Goal: Task Accomplishment & Management: Complete application form

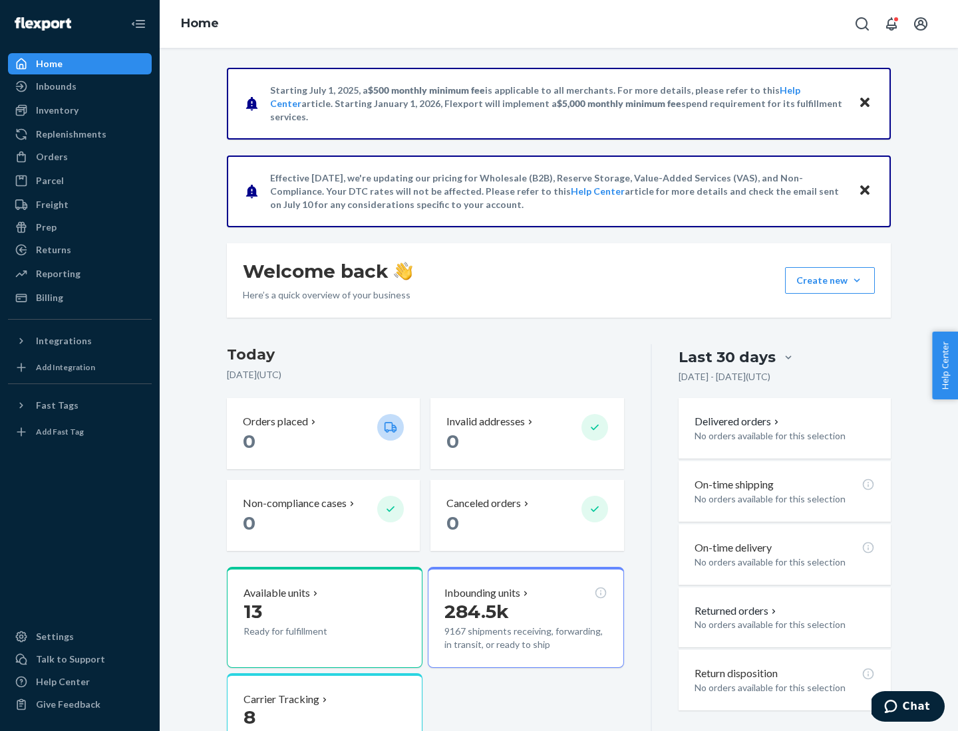
click at [856, 281] on button "Create new Create new inbound Create new order Create new product" at bounding box center [830, 280] width 90 height 27
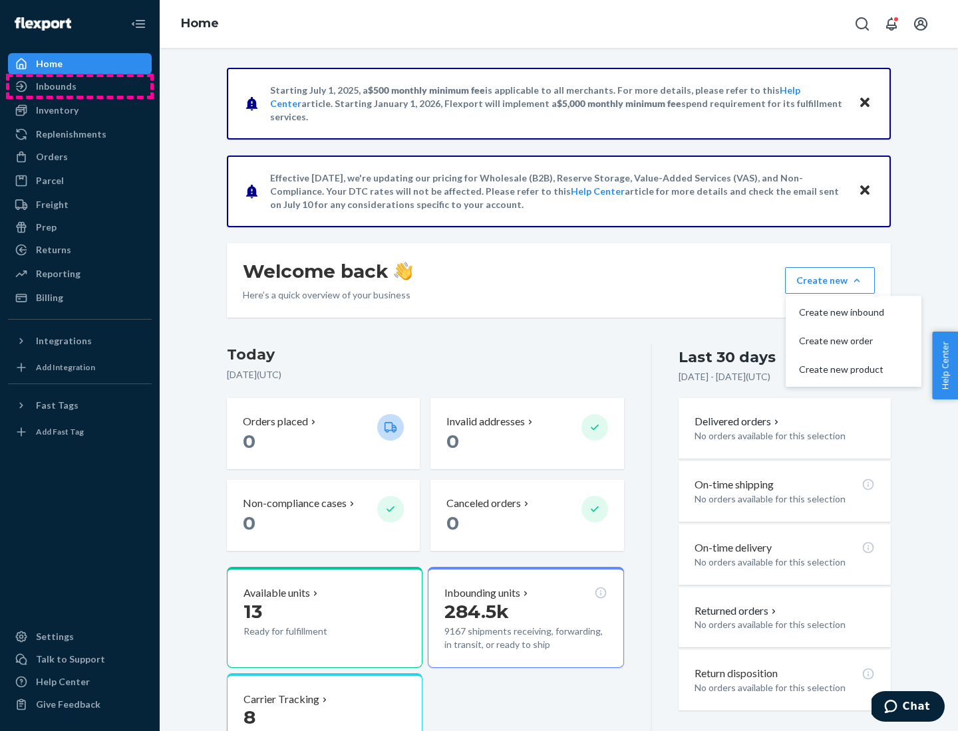
click at [80, 86] on div "Inbounds" at bounding box center [79, 86] width 141 height 19
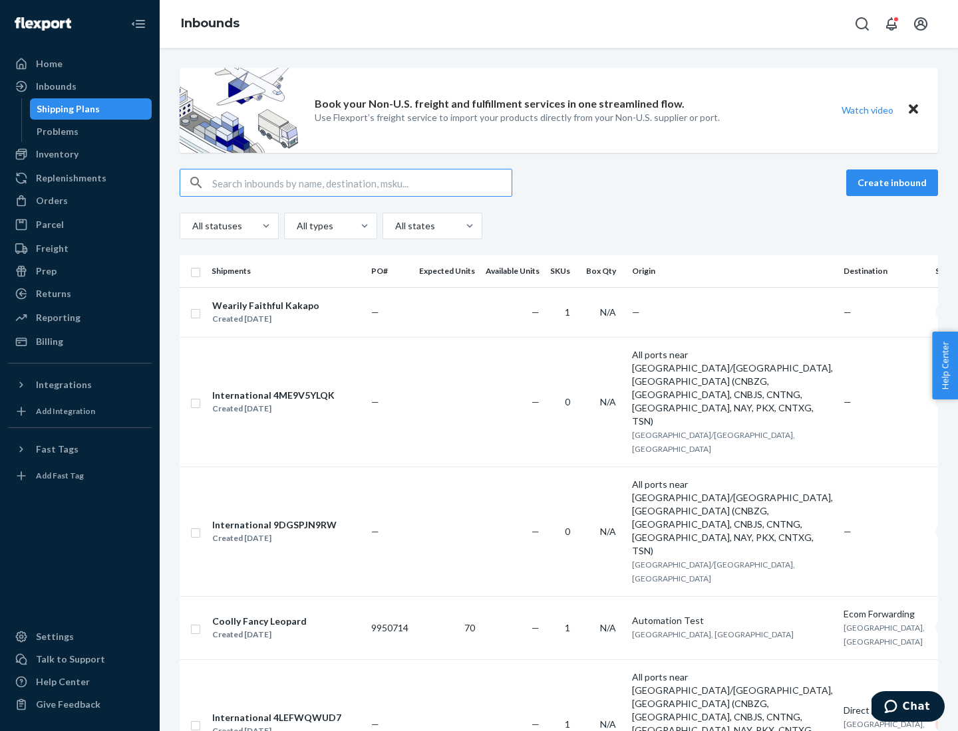
click at [894, 183] on button "Create inbound" at bounding box center [892, 183] width 92 height 27
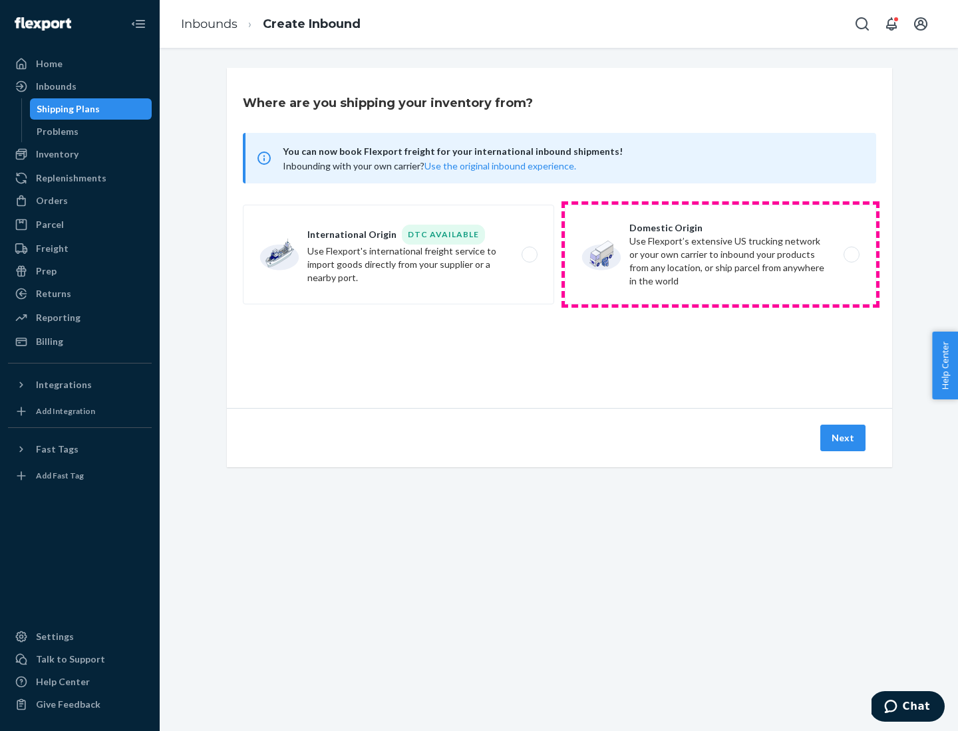
click at [720, 255] on label "Domestic Origin Use Flexport’s extensive US trucking network or your own carrie…" at bounding box center [720, 255] width 311 height 100
click at [851, 255] on input "Domestic Origin Use Flexport’s extensive US trucking network or your own carrie…" at bounding box center [855, 255] width 9 height 9
radio input "true"
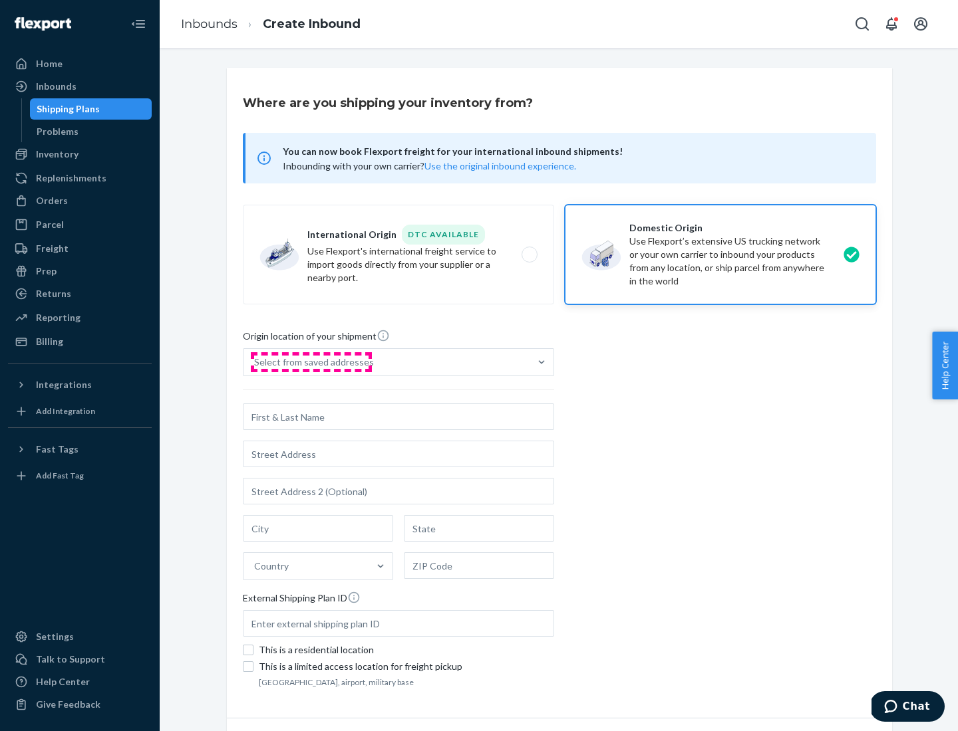
click at [311, 362] on div "Select from saved addresses" at bounding box center [314, 362] width 120 height 13
click at [255, 362] on input "Select from saved addresses" at bounding box center [254, 362] width 1 height 13
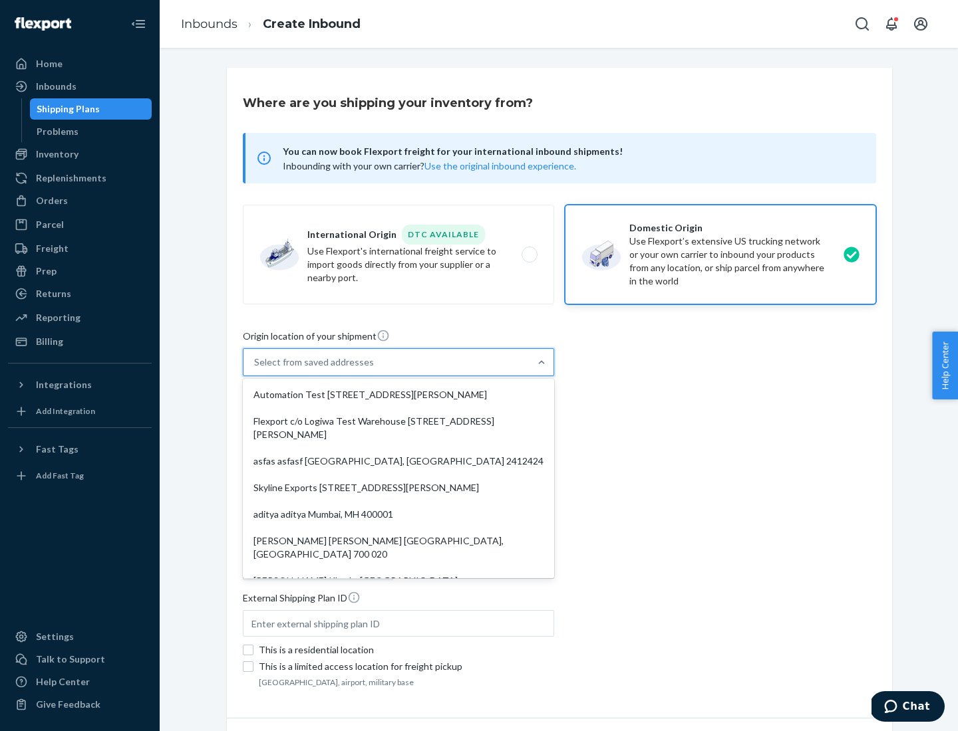
scroll to position [5, 0]
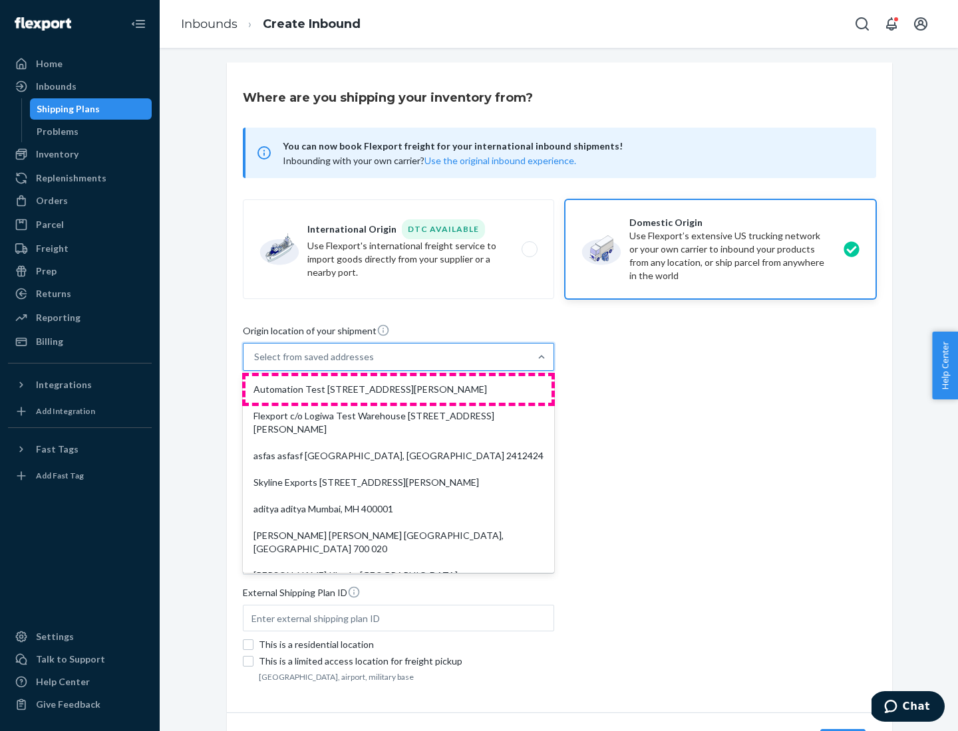
click at [398, 390] on div "Automation Test [STREET_ADDRESS][PERSON_NAME]" at bounding box center [398, 389] width 306 height 27
click at [255, 364] on input "option Automation Test [STREET_ADDRESS][PERSON_NAME]. 9 results available. Use …" at bounding box center [254, 356] width 1 height 13
type input "Automation Test"
type input "[STREET_ADDRESS][PERSON_NAME]"
type input "9th Floor"
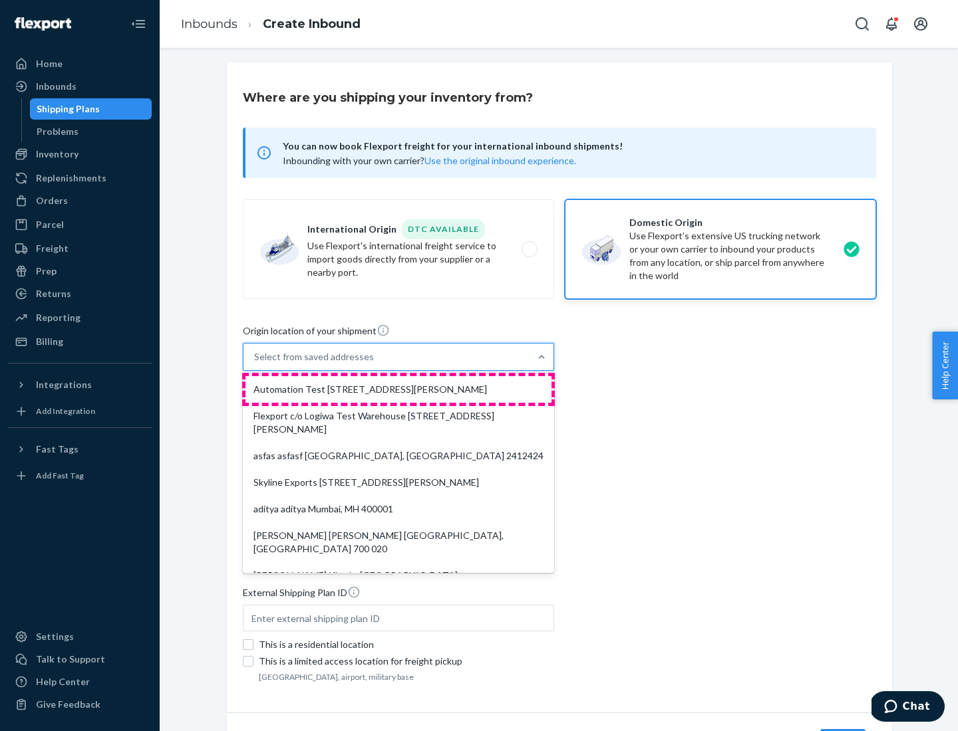
type input "[GEOGRAPHIC_DATA]"
type input "CA"
type input "94104"
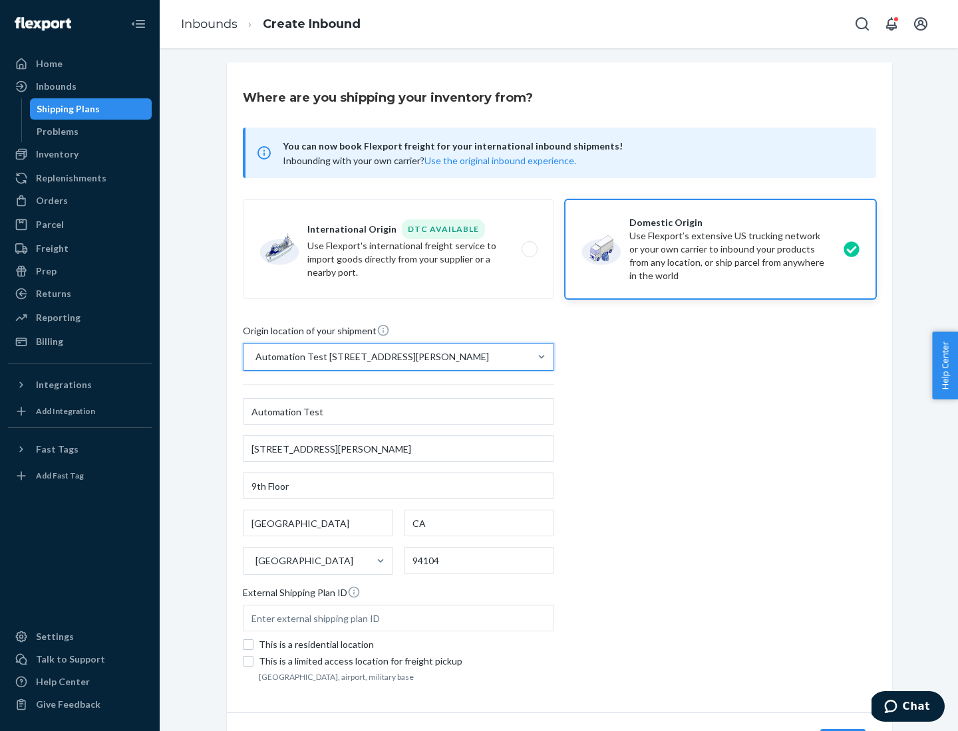
scroll to position [78, 0]
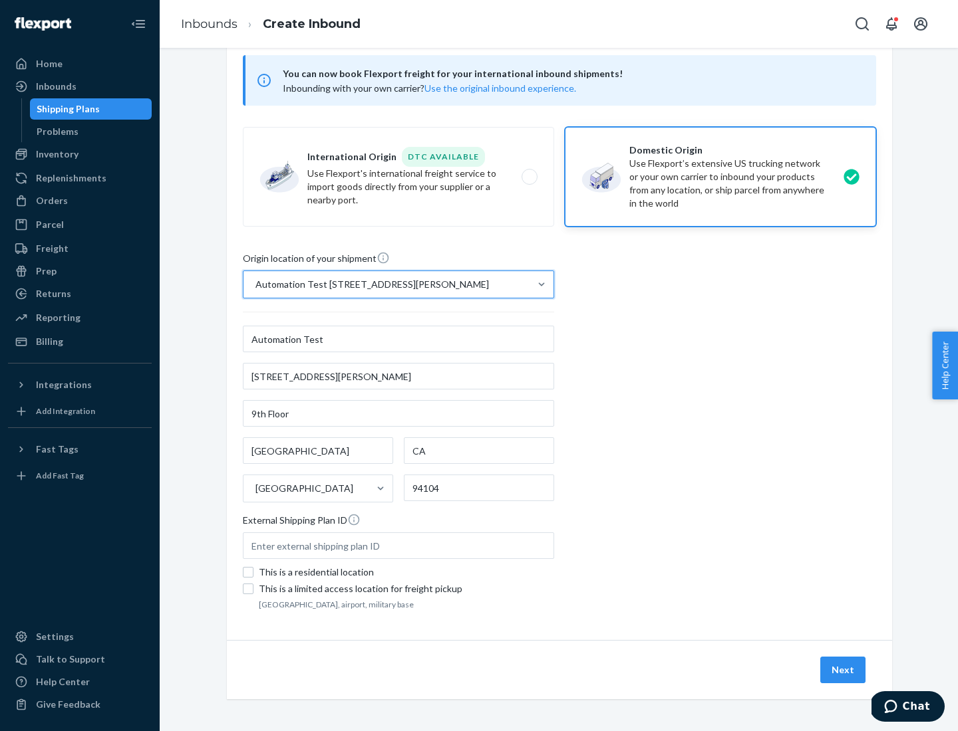
click at [843, 670] on button "Next" at bounding box center [842, 670] width 45 height 27
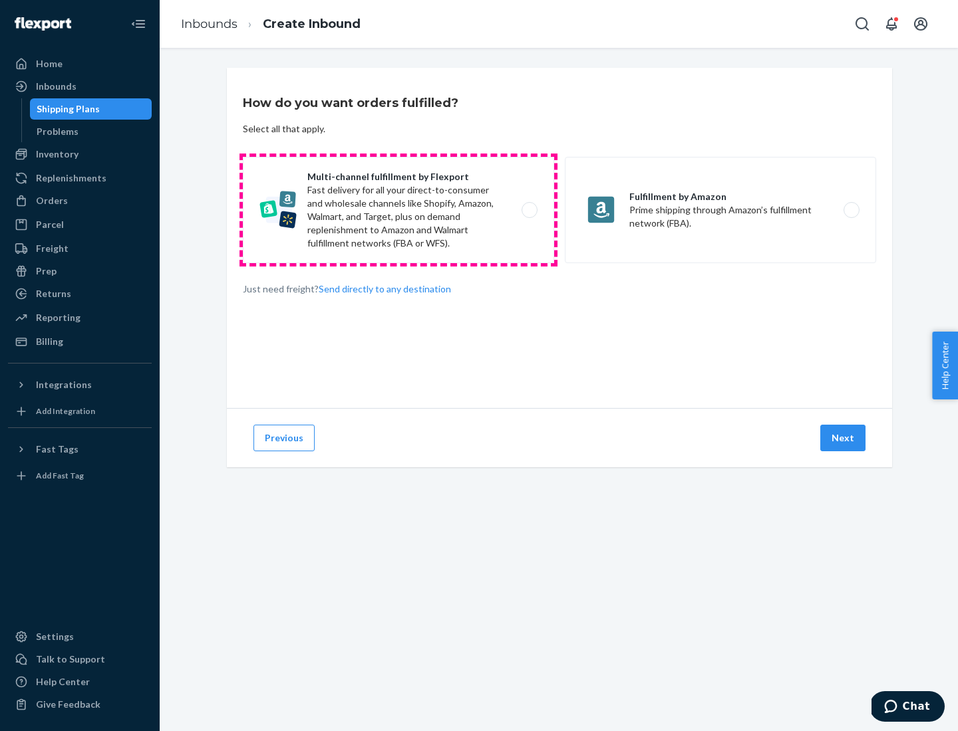
click at [398, 210] on label "Multi-channel fulfillment by Flexport Fast delivery for all your direct-to-cons…" at bounding box center [398, 210] width 311 height 106
click at [529, 210] on input "Multi-channel fulfillment by Flexport Fast delivery for all your direct-to-cons…" at bounding box center [533, 210] width 9 height 9
radio input "true"
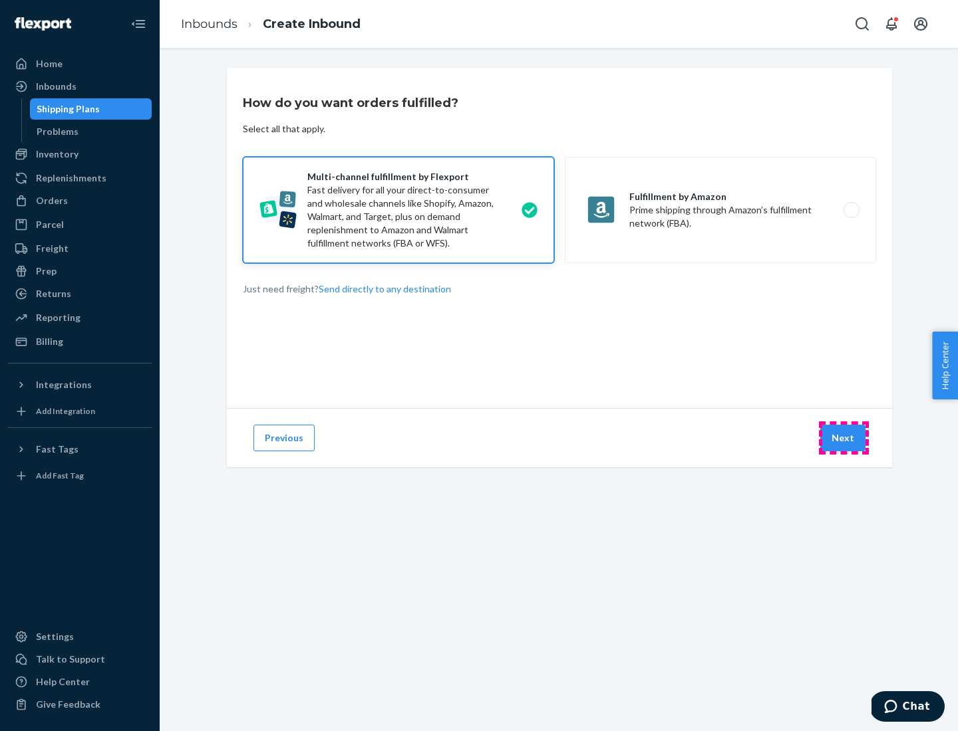
click at [843, 438] on button "Next" at bounding box center [842, 438] width 45 height 27
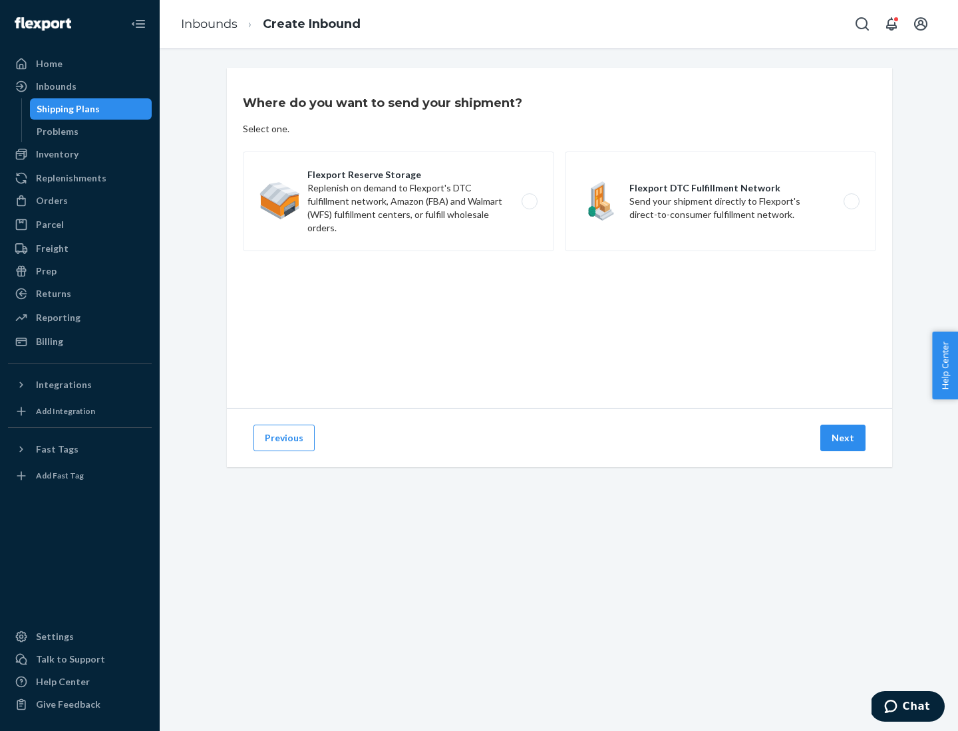
click at [720, 201] on label "Flexport DTC Fulfillment Network Send your shipment directly to Flexport's dire…" at bounding box center [720, 202] width 311 height 100
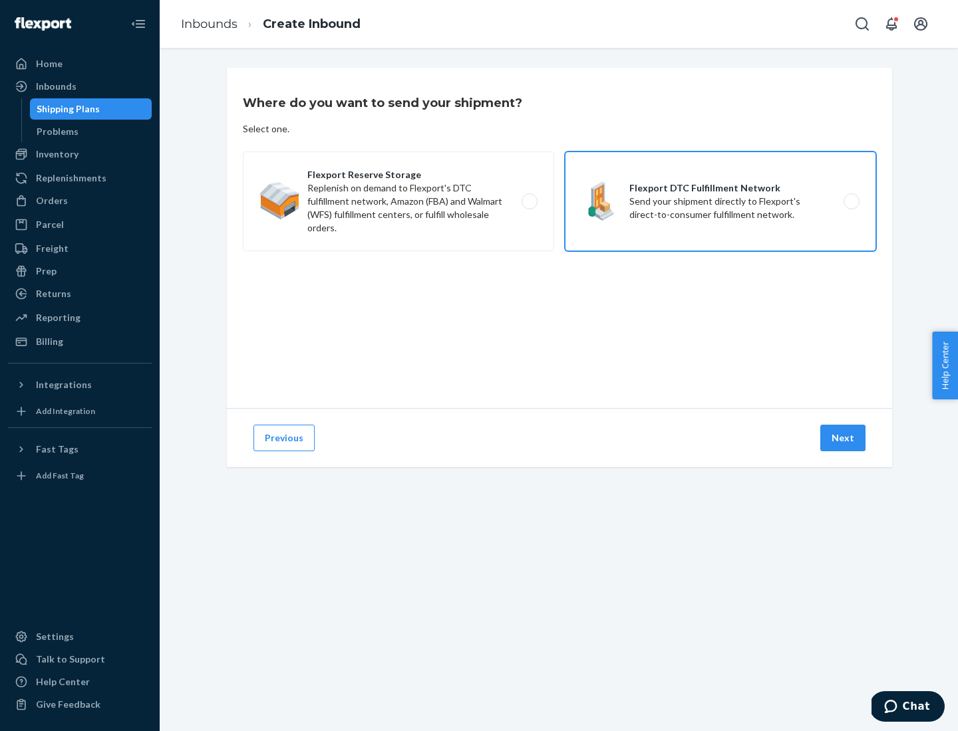
click at [851, 201] on input "Flexport DTC Fulfillment Network Send your shipment directly to Flexport's dire…" at bounding box center [855, 202] width 9 height 9
radio input "true"
click at [843, 438] on button "Next" at bounding box center [842, 438] width 45 height 27
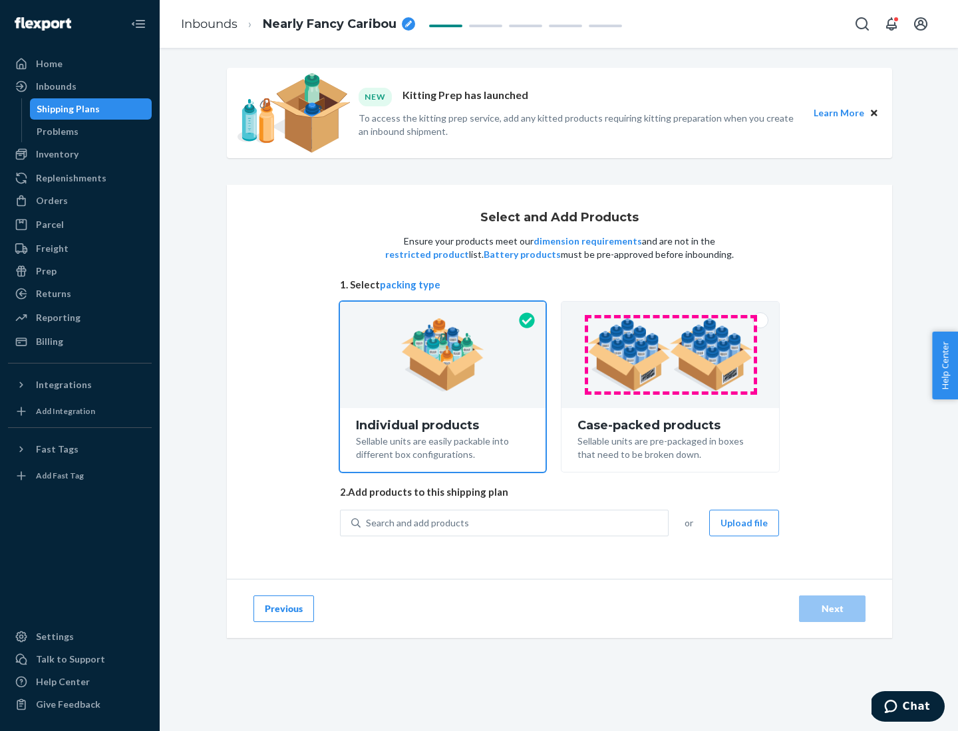
click at [670, 355] on img at bounding box center [670, 355] width 166 height 73
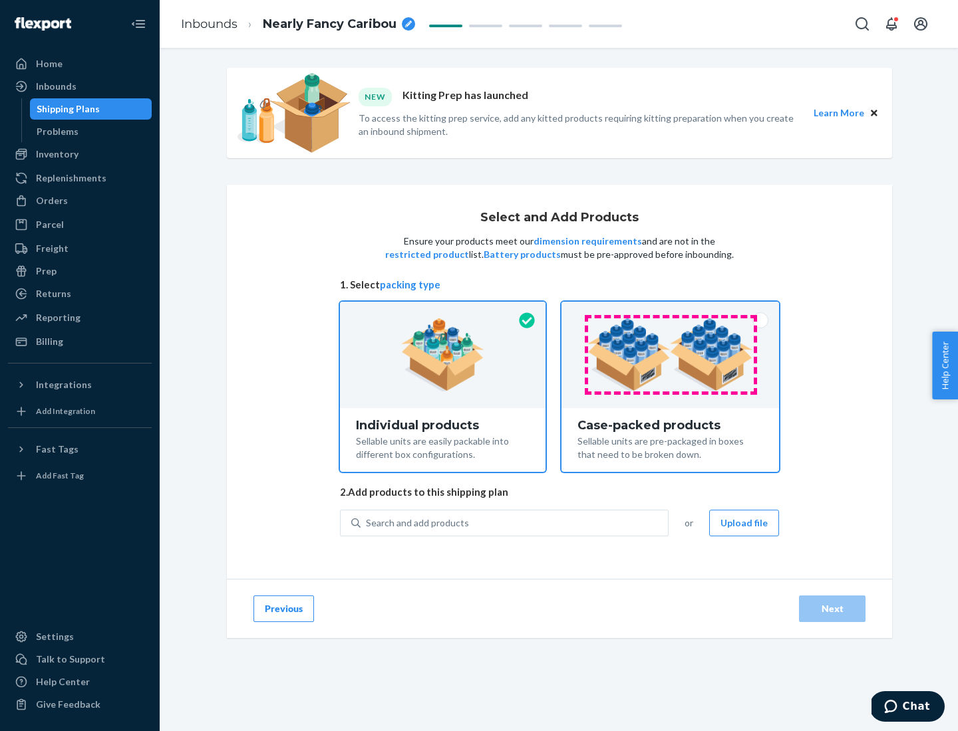
click at [670, 311] on input "Case-packed products Sellable units are pre-packaged in boxes that need to be b…" at bounding box center [670, 306] width 9 height 9
radio input "true"
radio input "false"
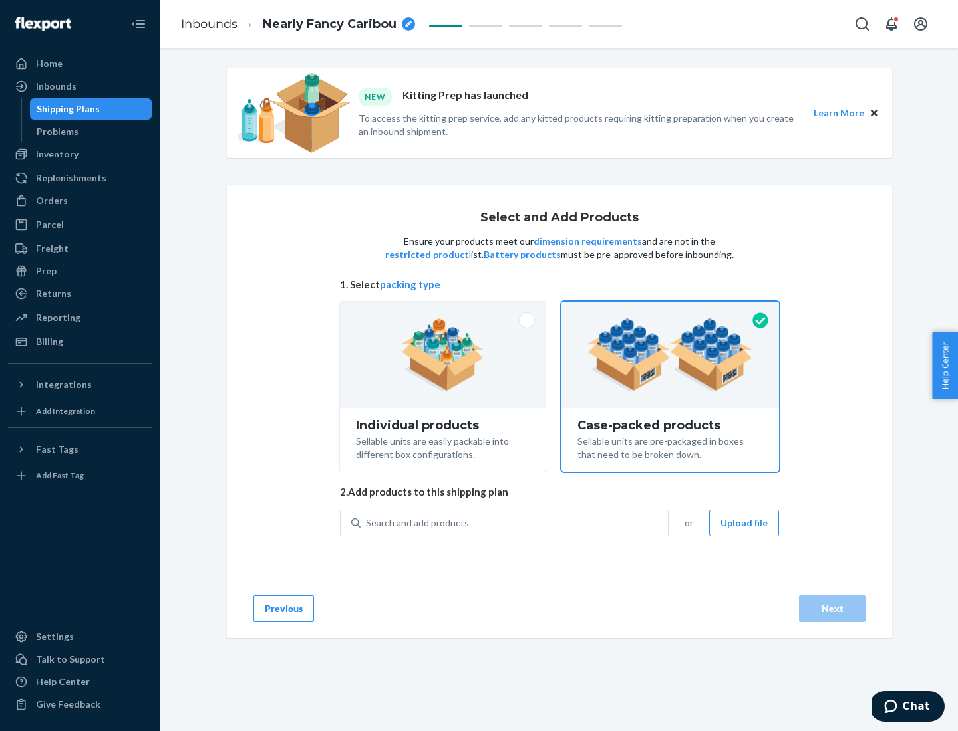
click at [515, 523] on div "Search and add products" at bounding box center [513, 523] width 307 height 24
click at [367, 523] on input "Search and add products" at bounding box center [366, 523] width 1 height 13
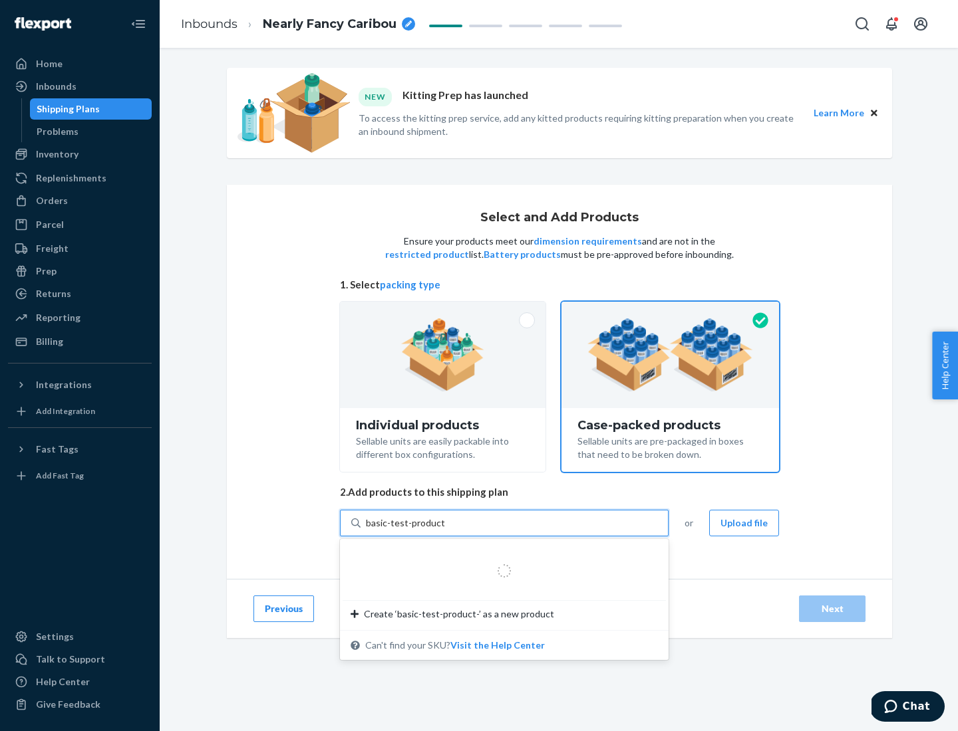
type input "basic-test-product-1"
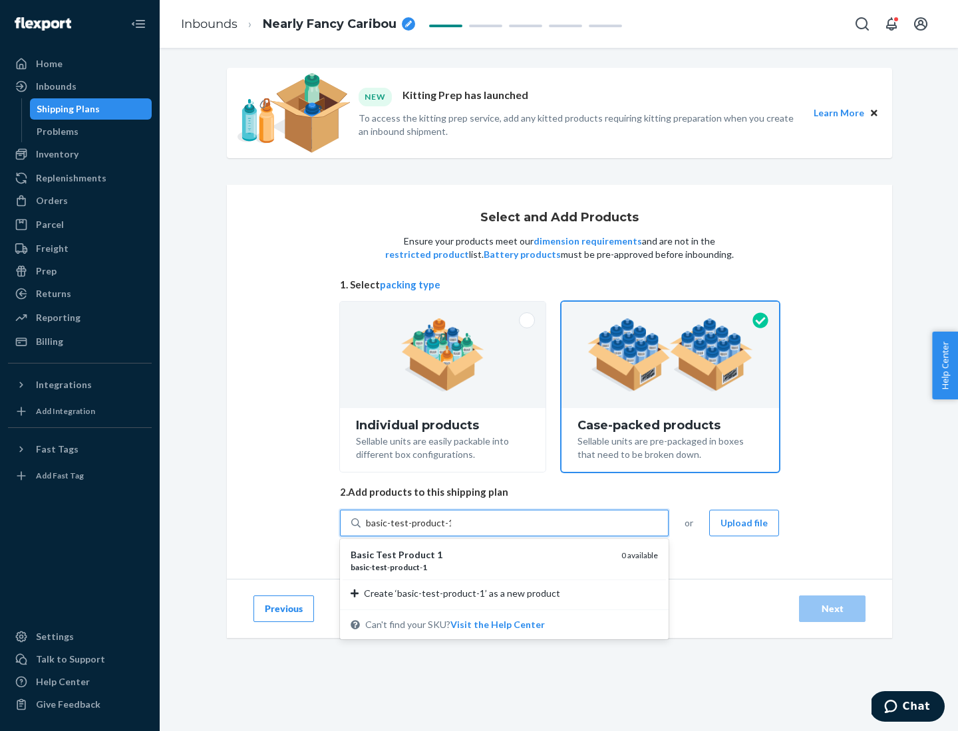
click at [481, 567] on div "basic - test - product - 1" at bounding box center [480, 567] width 260 height 11
click at [451, 530] on input "basic-test-product-1" at bounding box center [408, 523] width 85 height 13
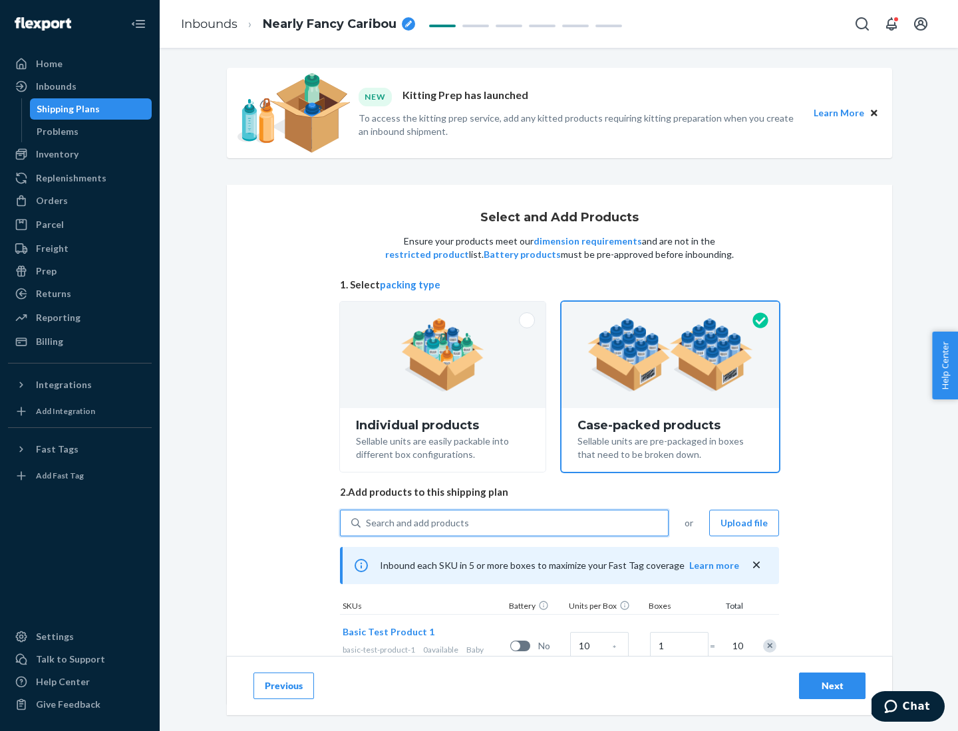
scroll to position [48, 0]
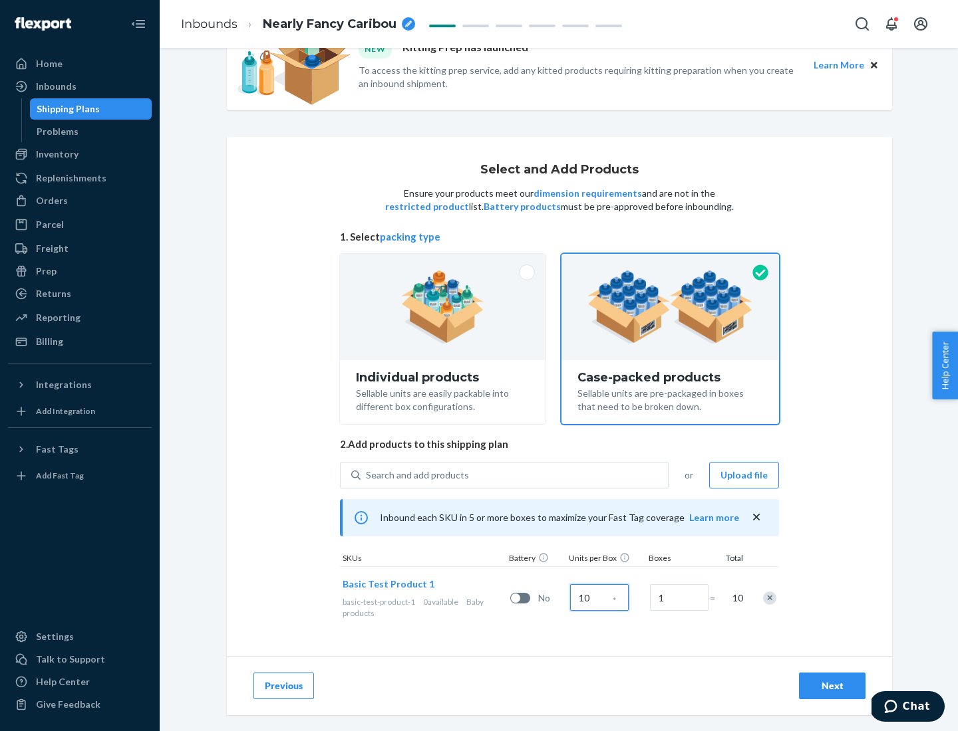
type input "10"
type input "7"
click at [832, 686] on div "Next" at bounding box center [832, 686] width 44 height 13
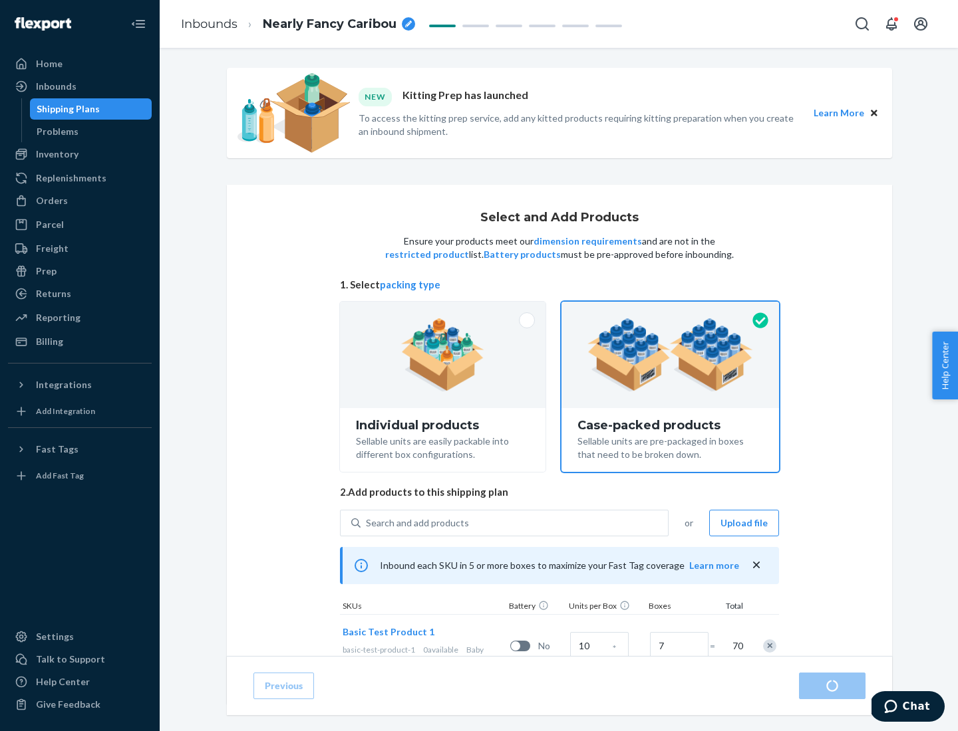
radio input "true"
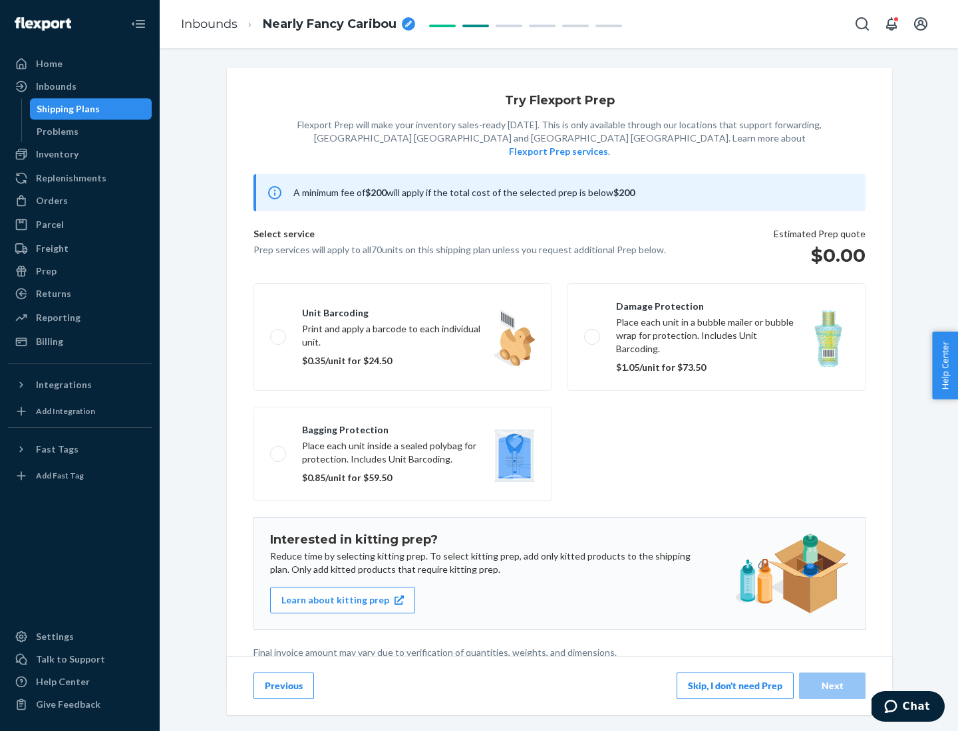
scroll to position [3, 0]
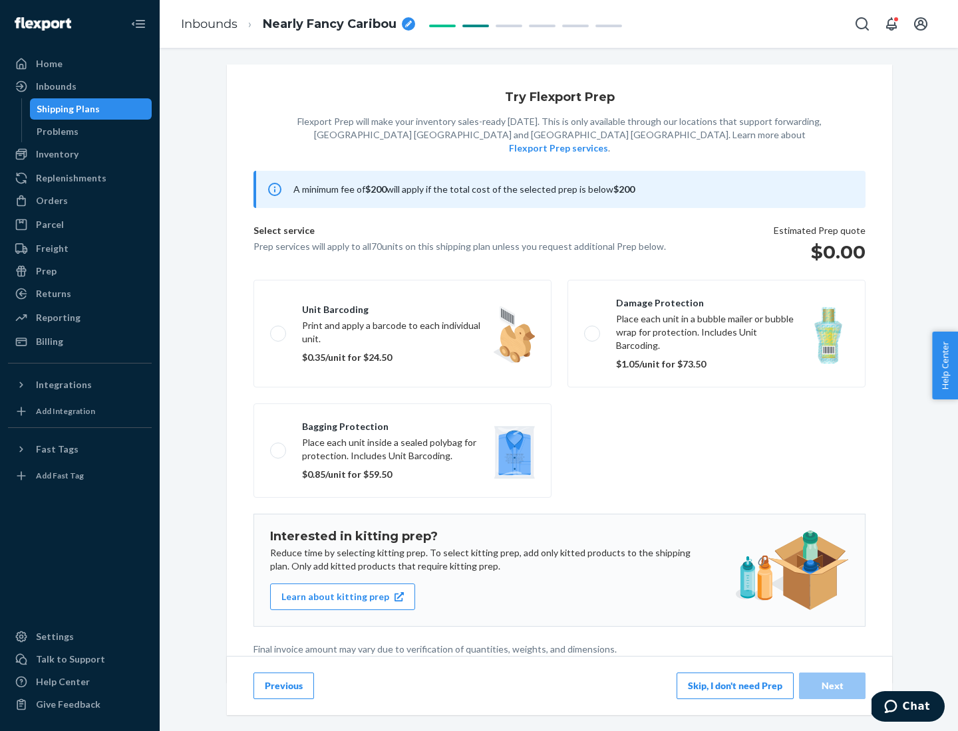
click at [402, 424] on label "Bagging protection Place each unit inside a sealed polybag for protection. Incl…" at bounding box center [402, 451] width 298 height 94
click at [279, 446] on input "Bagging protection Place each unit inside a sealed polybag for protection. Incl…" at bounding box center [274, 450] width 9 height 9
checkbox input "true"
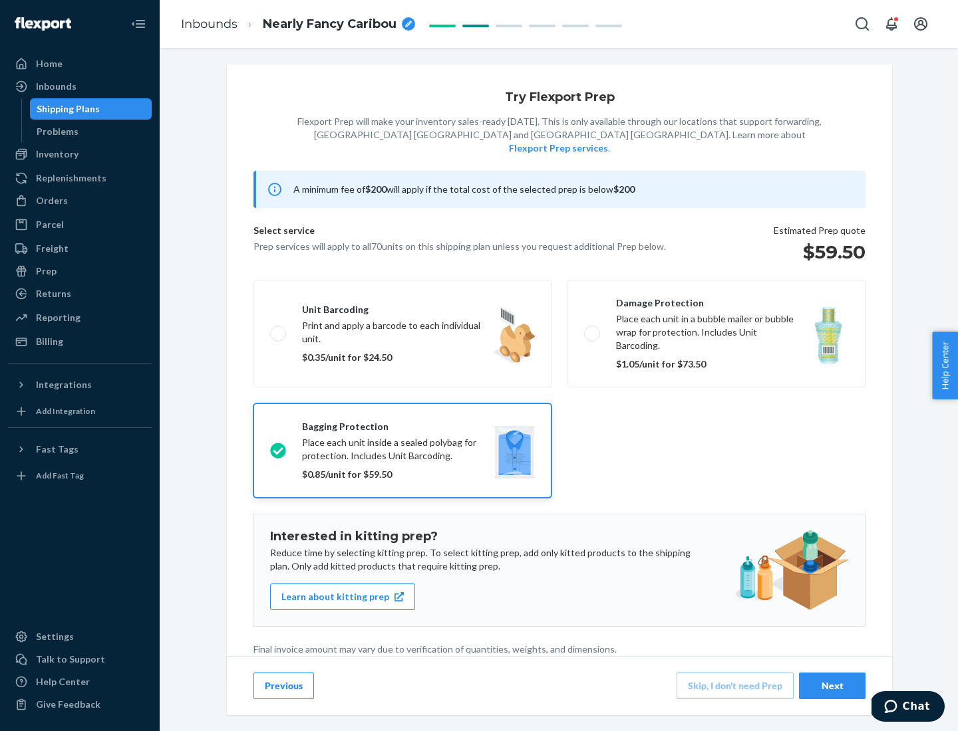
click at [832, 686] on div "Next" at bounding box center [832, 686] width 44 height 13
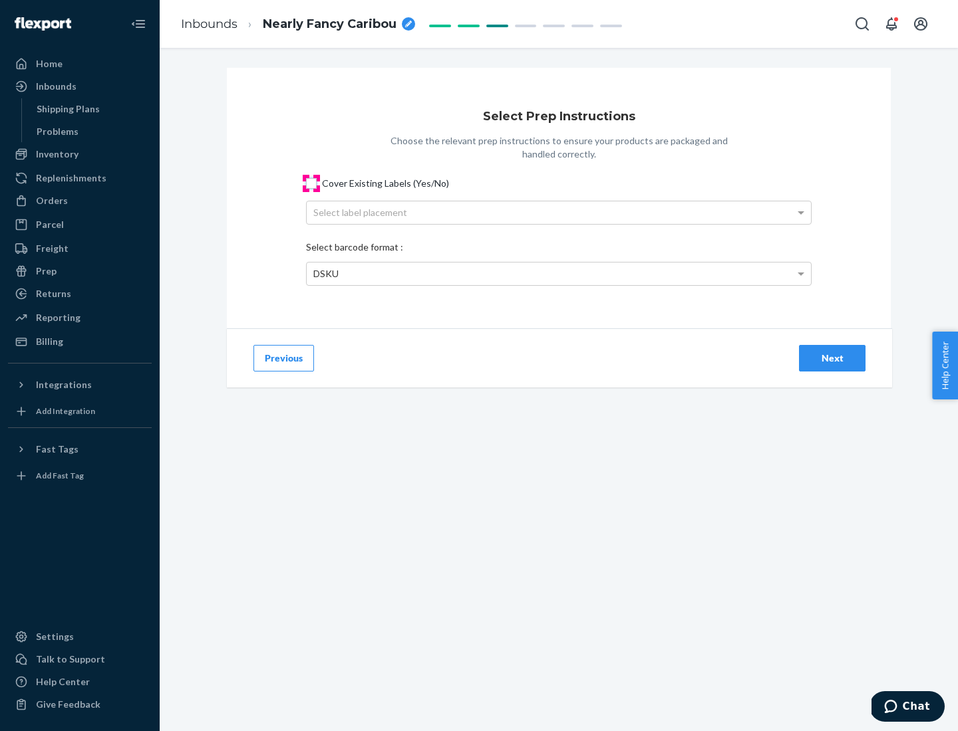
click at [311, 183] on input "Cover Existing Labels (Yes/No)" at bounding box center [311, 183] width 11 height 11
checkbox input "true"
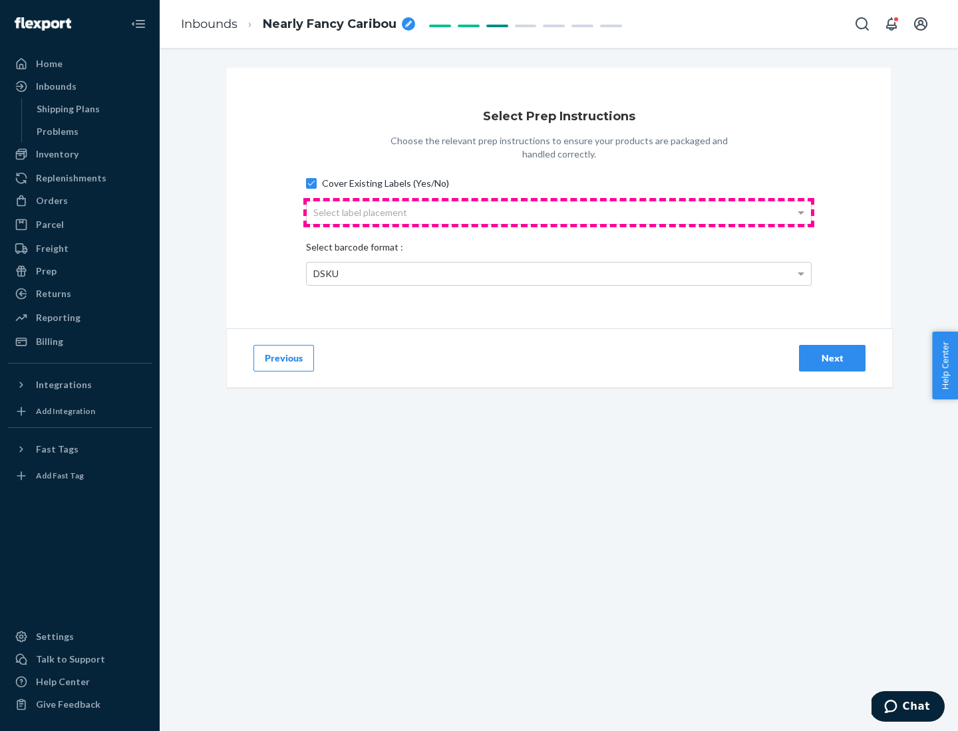
click at [559, 212] on div "Select label placement" at bounding box center [559, 212] width 504 height 23
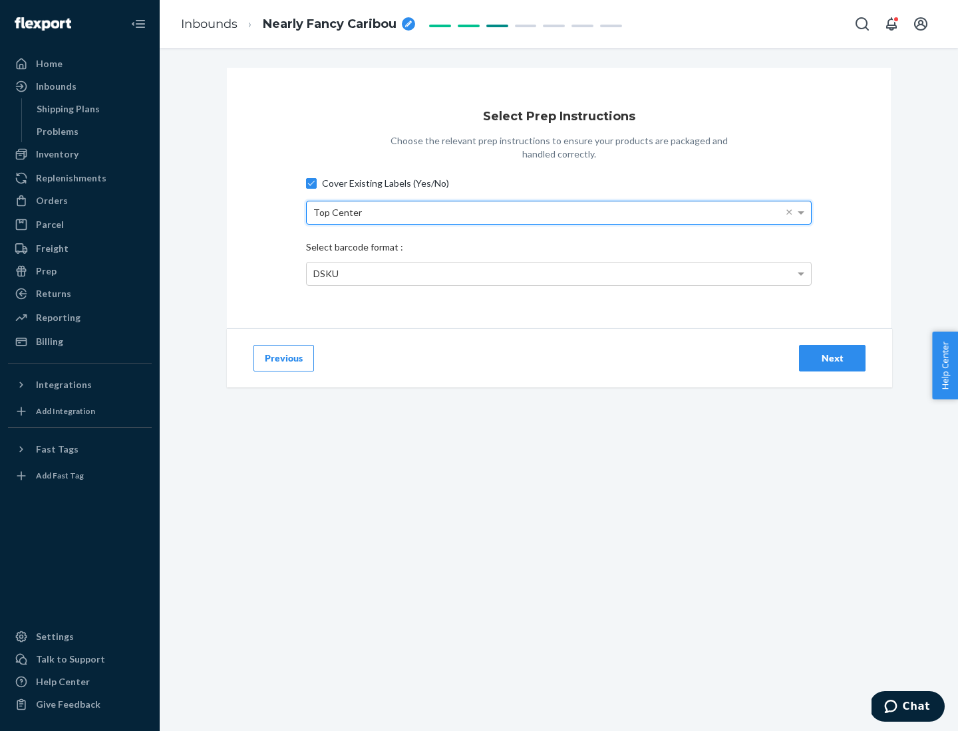
click at [559, 273] on div "DSKU" at bounding box center [559, 274] width 504 height 23
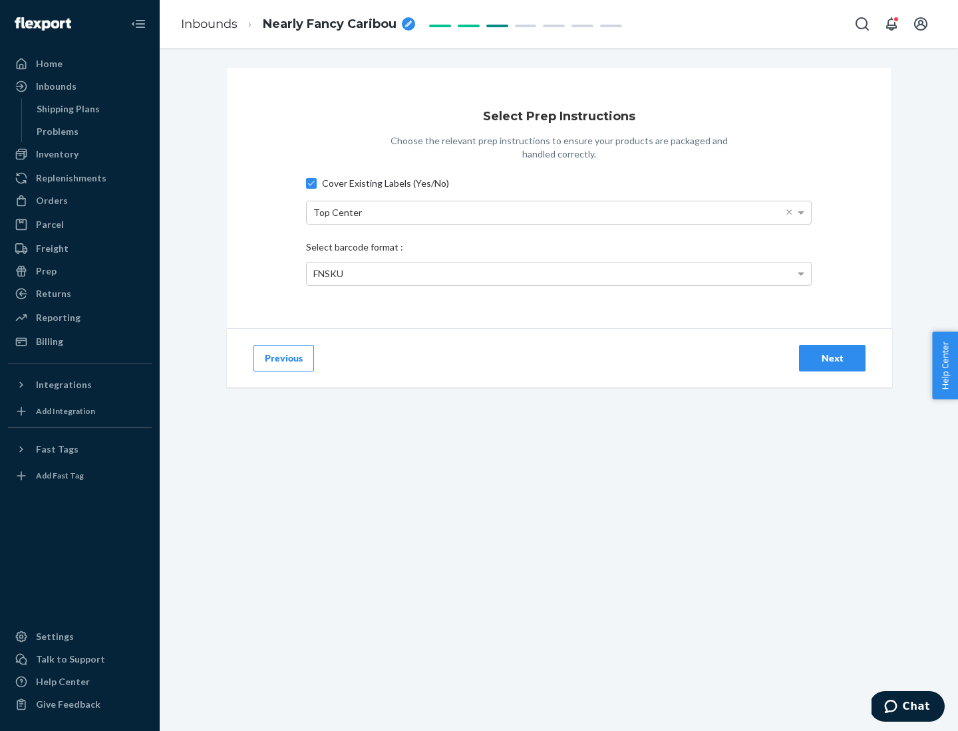
click at [832, 358] on div "Next" at bounding box center [832, 358] width 44 height 13
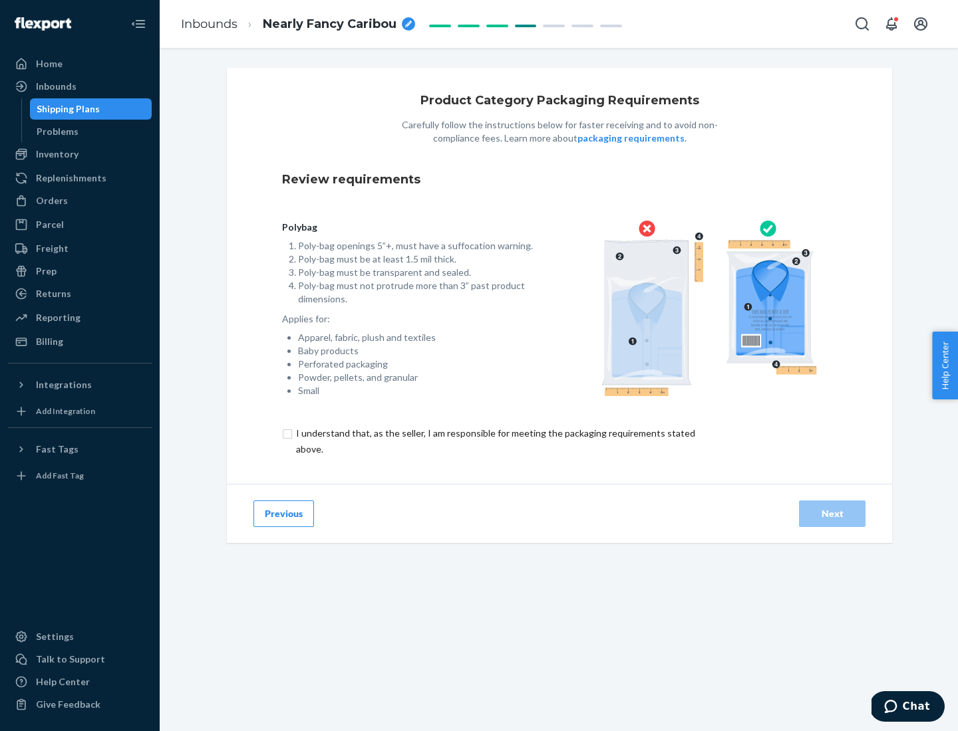
click at [494, 441] on input "checkbox" at bounding box center [503, 442] width 442 height 32
checkbox input "true"
click at [832, 513] on div "Next" at bounding box center [832, 513] width 44 height 13
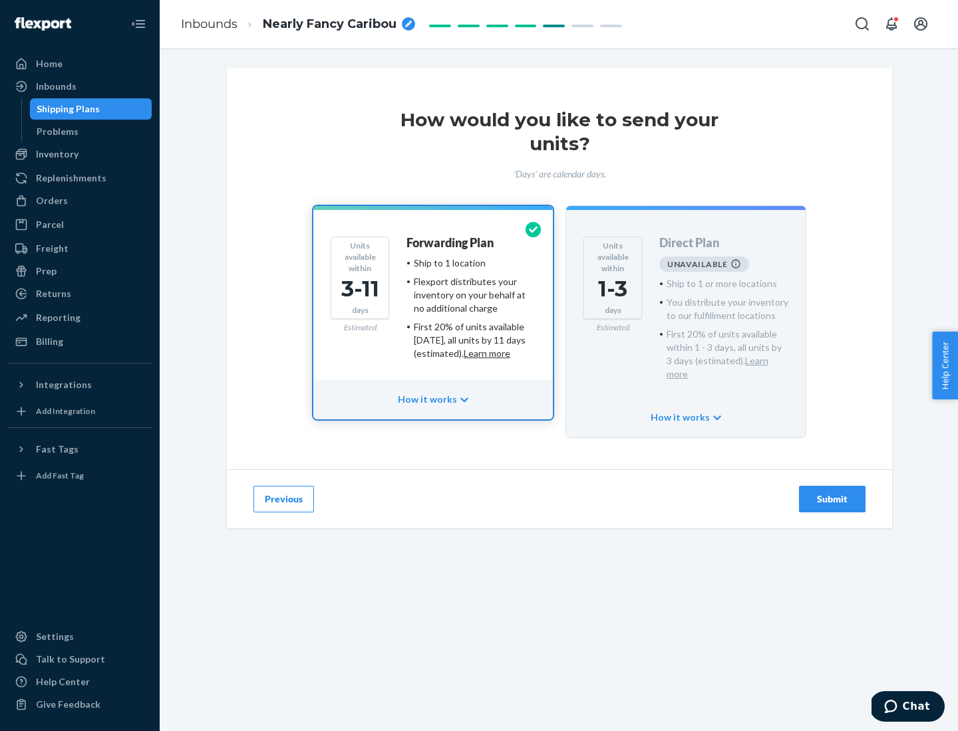
click at [451, 243] on h4 "Forwarding Plan" at bounding box center [449, 243] width 87 height 13
click at [832, 493] on div "Submit" at bounding box center [832, 499] width 44 height 13
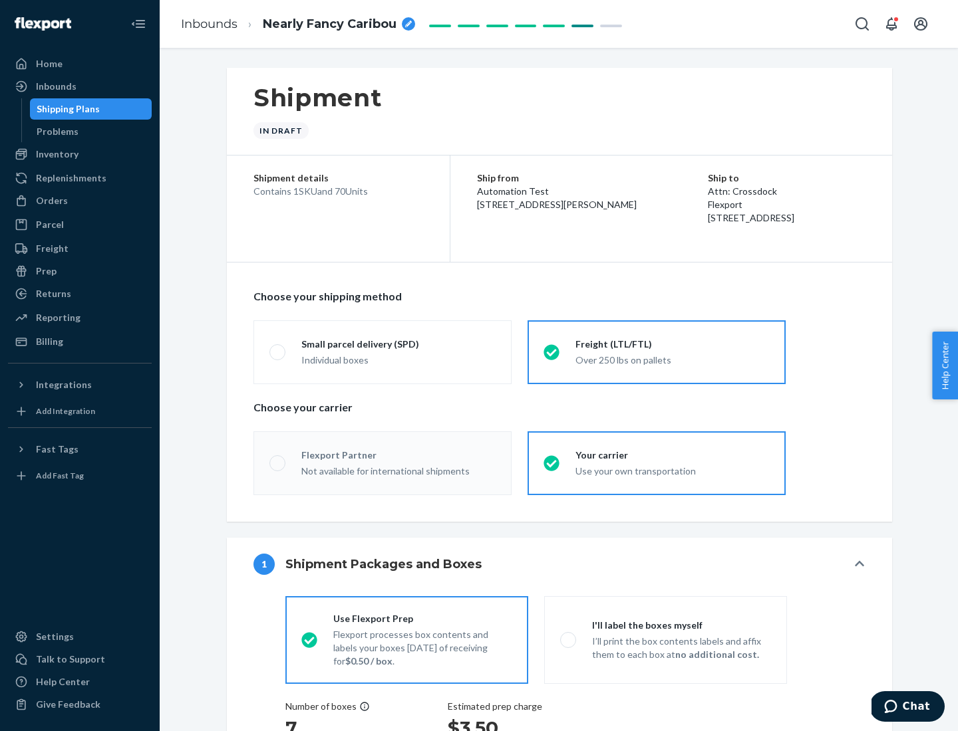
radio input "true"
radio input "false"
radio input "true"
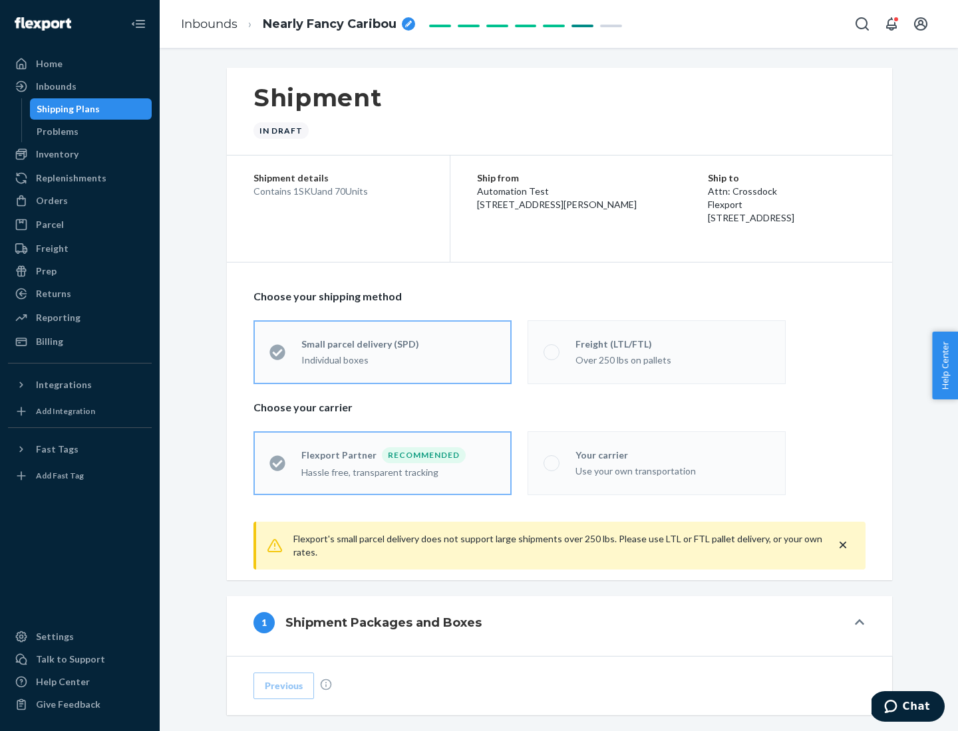
click at [398, 358] on div "Individual boxes" at bounding box center [398, 360] width 194 height 13
click at [278, 356] on input "Small parcel delivery (SPD) Individual boxes" at bounding box center [273, 352] width 9 height 9
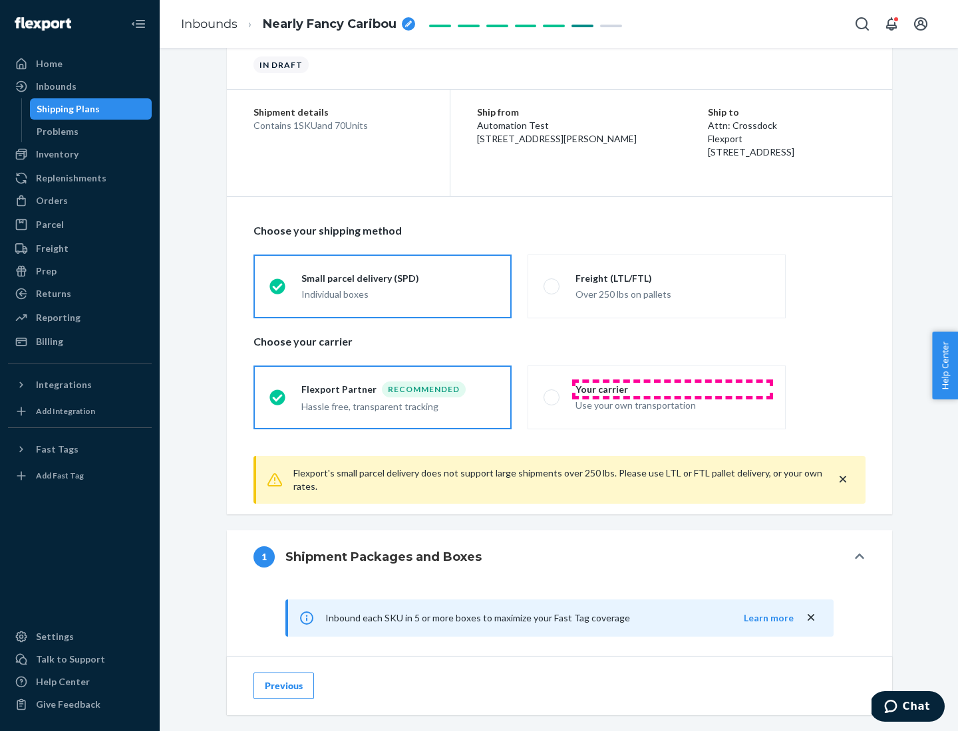
click at [672, 389] on div "Your carrier" at bounding box center [672, 389] width 194 height 13
click at [552, 393] on input "Your carrier Use your own transportation" at bounding box center [547, 397] width 9 height 9
radio input "true"
radio input "false"
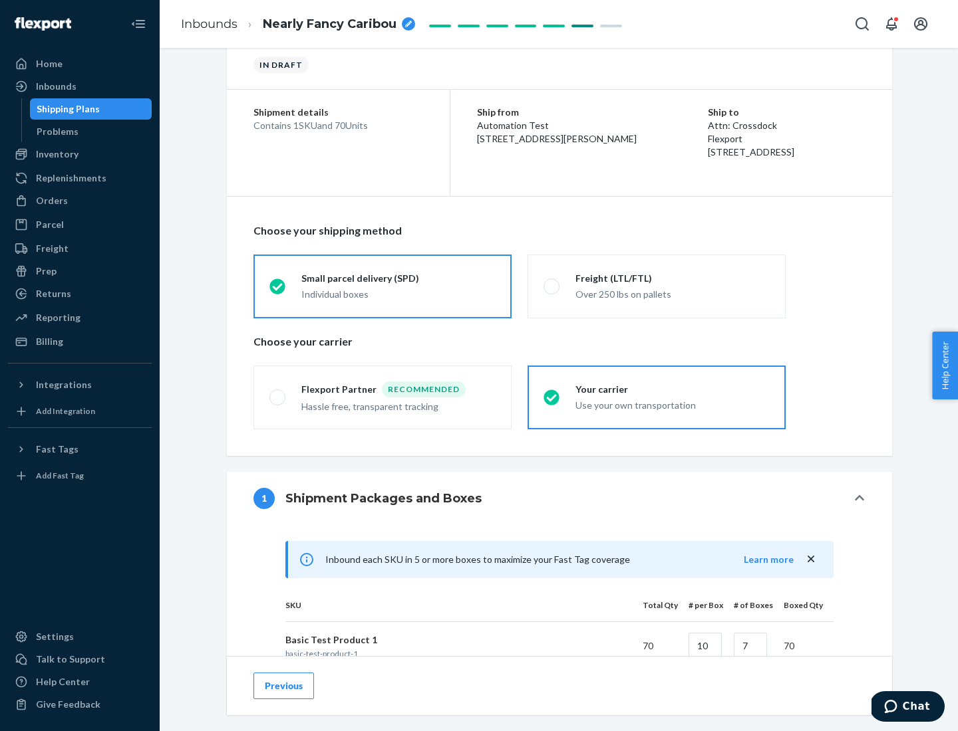
scroll to position [323, 0]
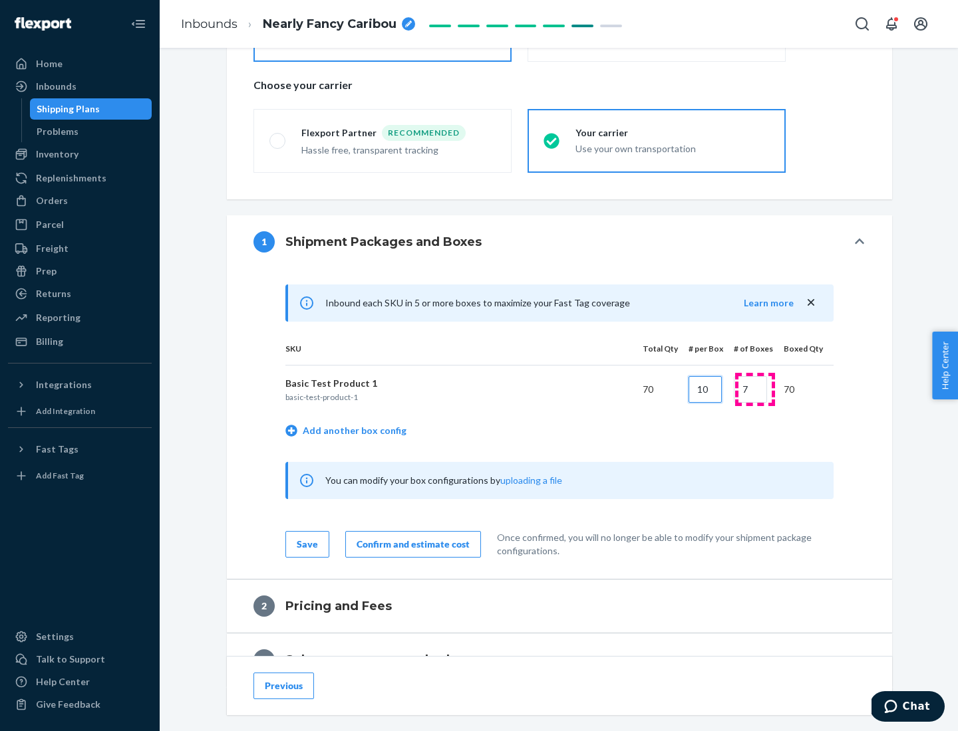
type input "10"
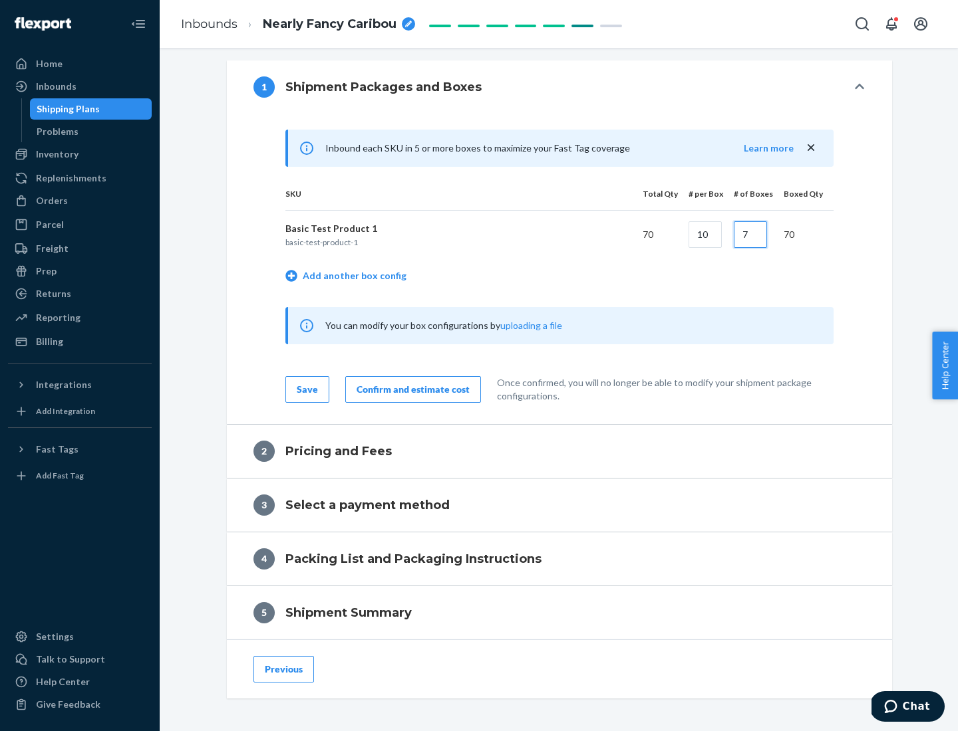
type input "7"
click at [410, 389] on div "Confirm and estimate cost" at bounding box center [412, 389] width 113 height 13
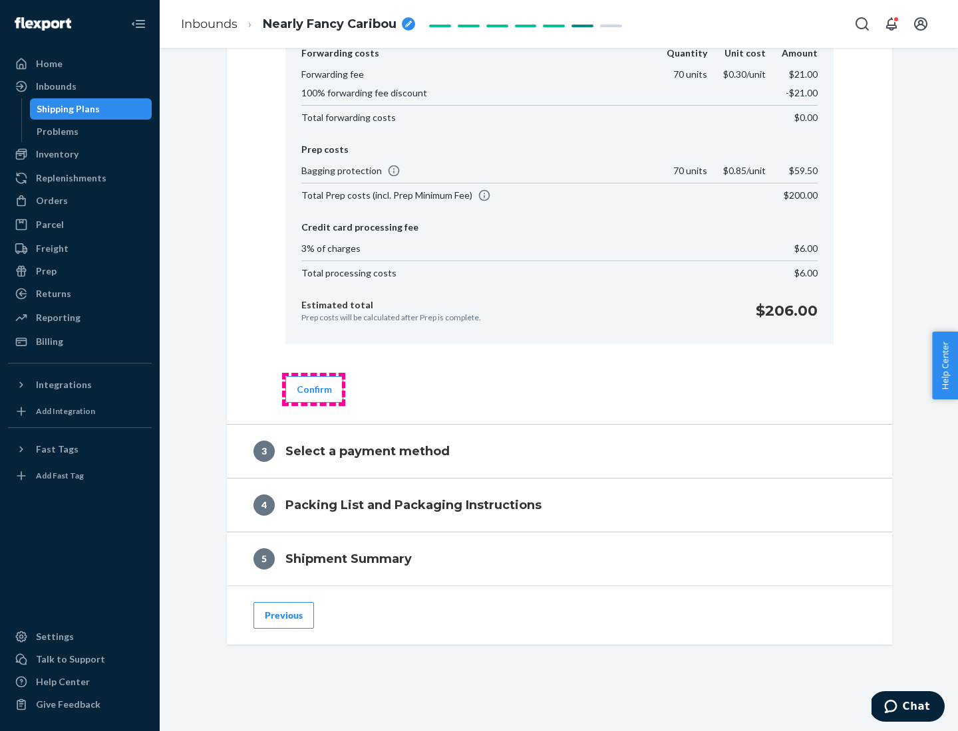
click at [313, 389] on button "Confirm" at bounding box center [314, 389] width 58 height 27
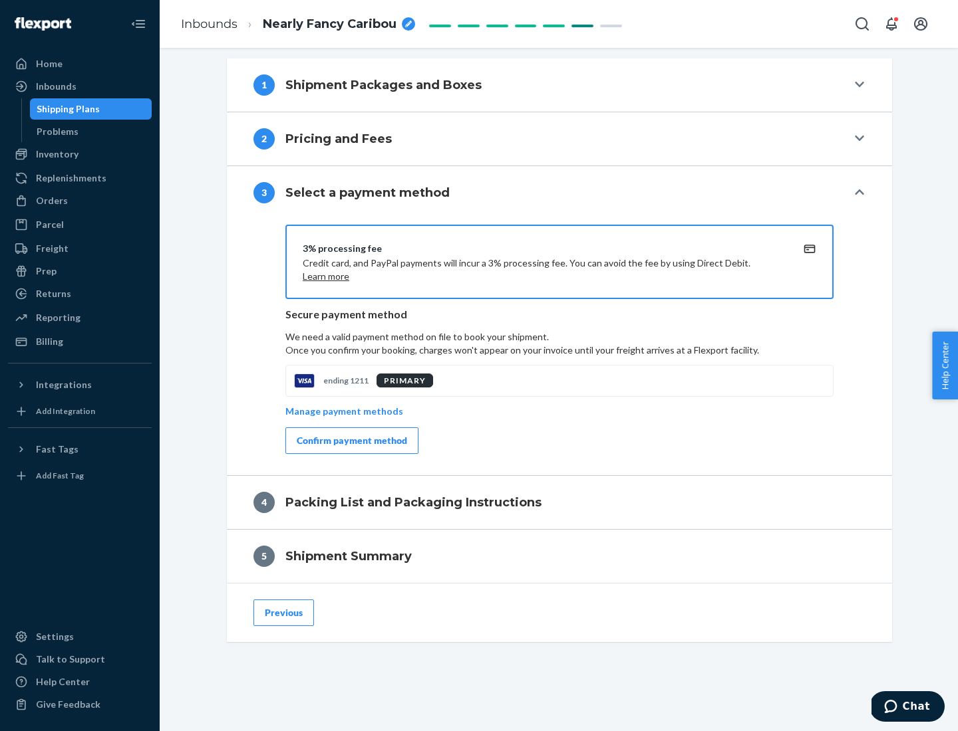
click at [350, 441] on div "Confirm payment method" at bounding box center [352, 440] width 110 height 13
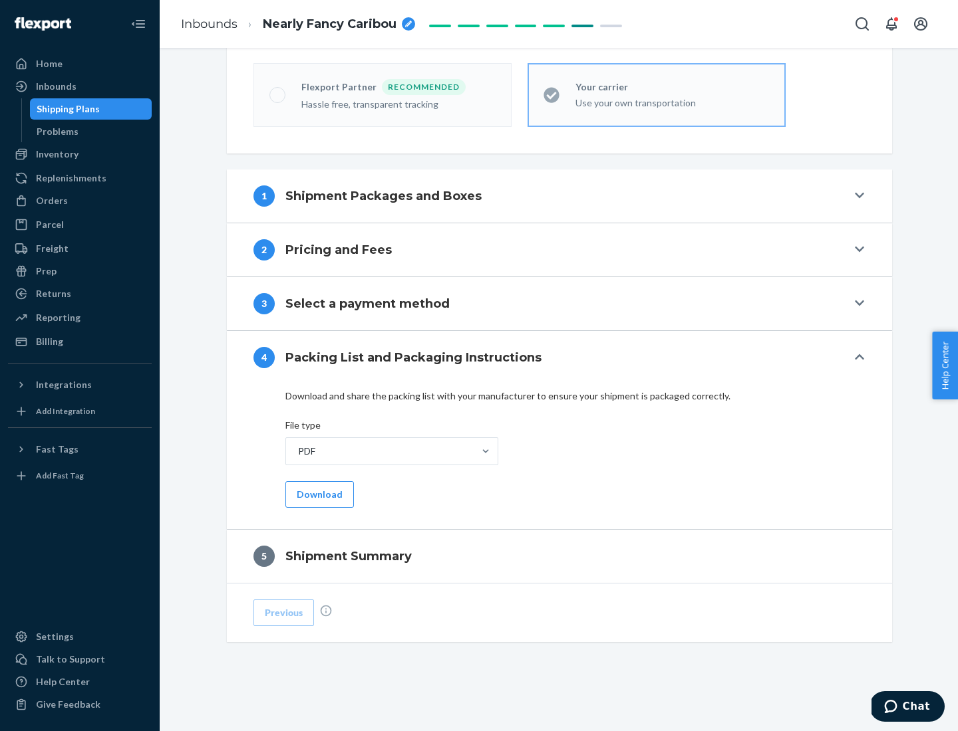
scroll to position [368, 0]
click at [318, 494] on button "Download" at bounding box center [319, 494] width 68 height 27
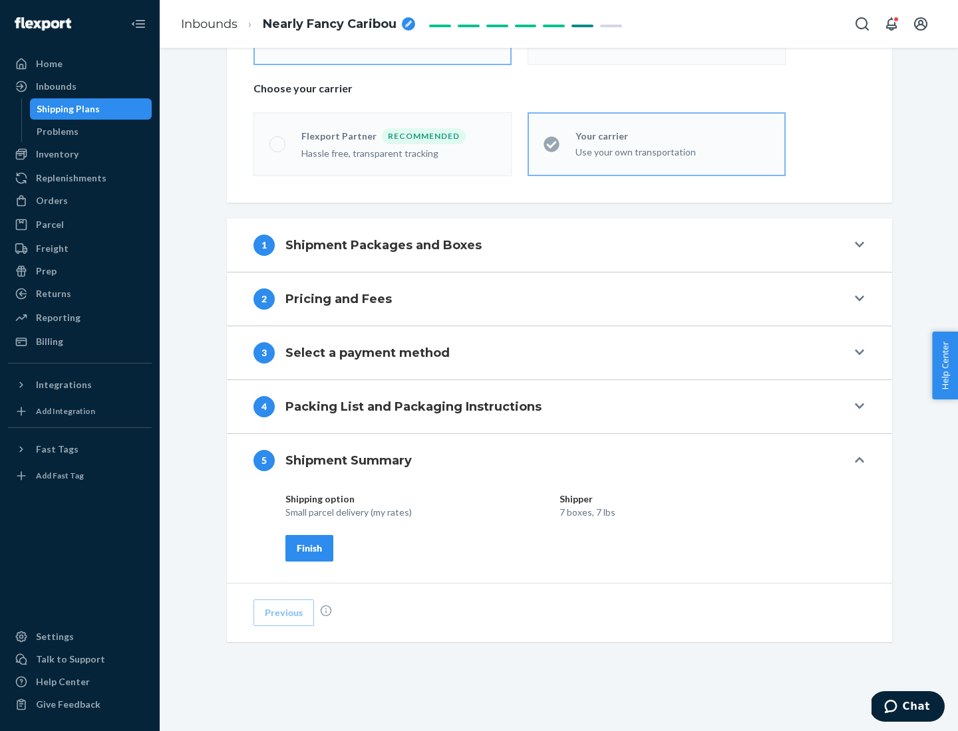
scroll to position [319, 0]
